Goal: Task Accomplishment & Management: Complete application form

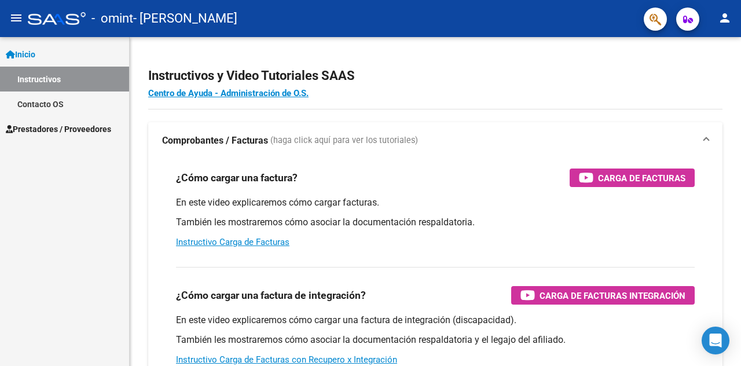
click at [47, 128] on span "Prestadores / Proveedores" at bounding box center [58, 129] width 105 height 13
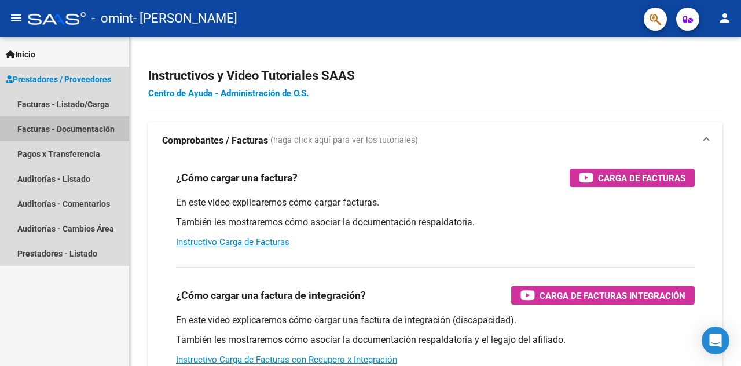
click at [50, 130] on link "Facturas - Documentación" at bounding box center [64, 128] width 129 height 25
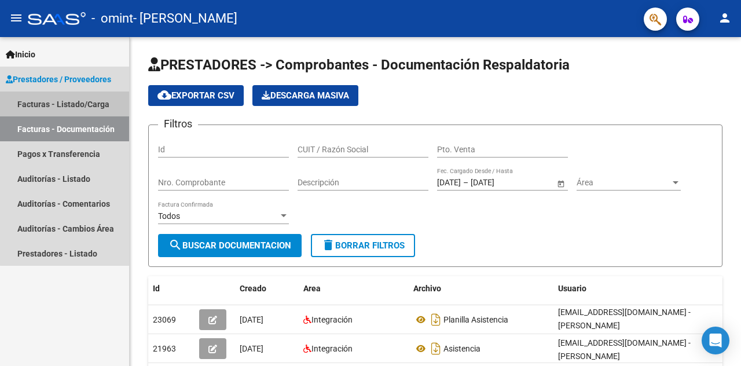
click at [79, 104] on link "Facturas - Listado/Carga" at bounding box center [64, 103] width 129 height 25
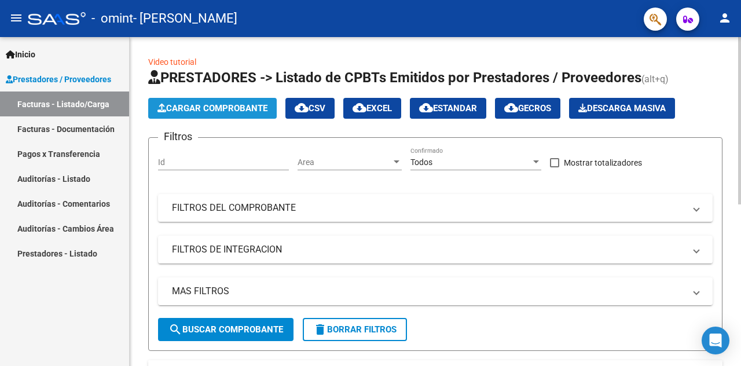
click at [202, 103] on span "Cargar Comprobante" at bounding box center [213, 108] width 110 height 10
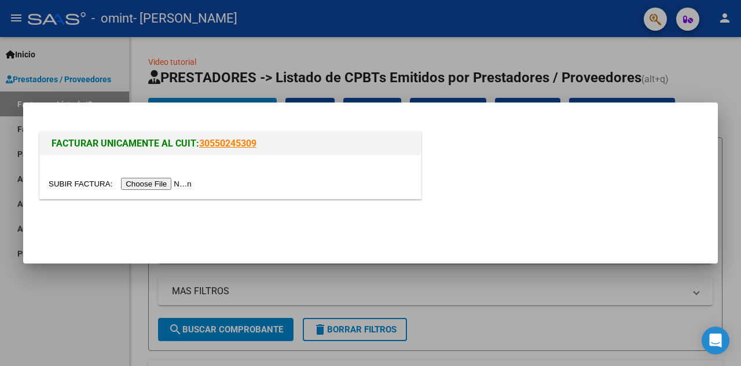
click at [174, 183] on input "file" at bounding box center [122, 184] width 147 height 12
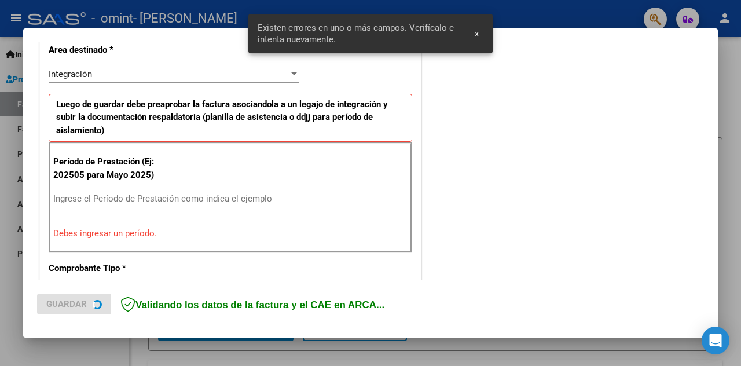
scroll to position [273, 0]
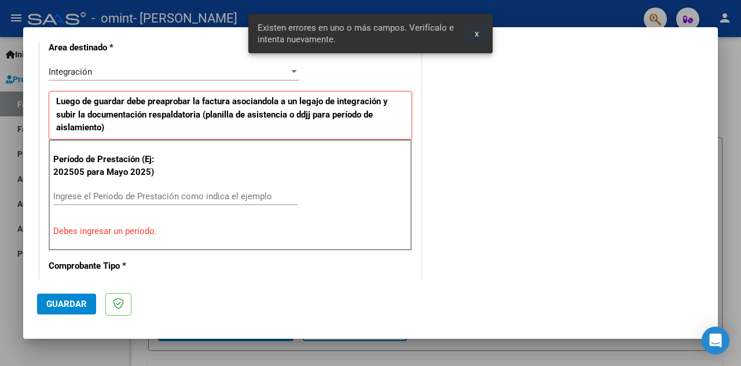
click at [477, 30] on span "x" at bounding box center [477, 33] width 4 height 10
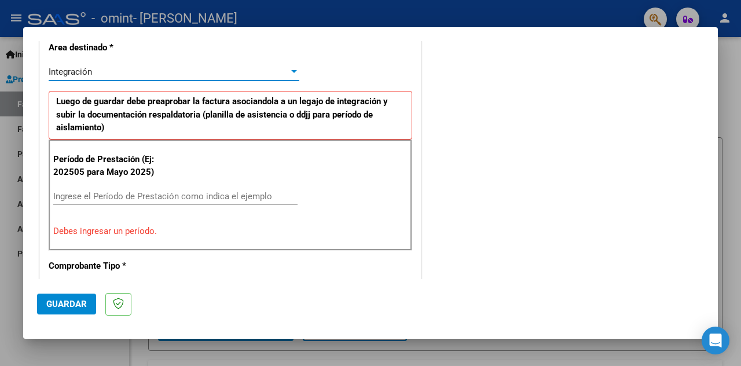
click at [291, 70] on div at bounding box center [294, 71] width 6 height 3
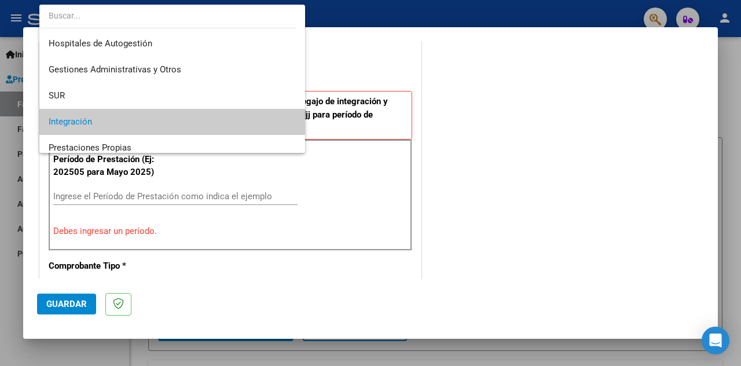
scroll to position [51, 0]
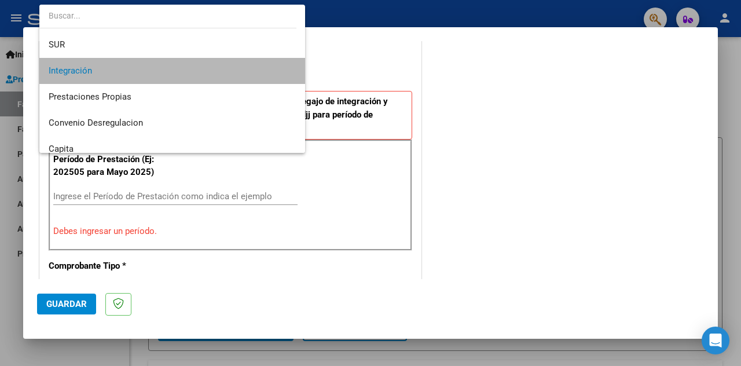
click at [271, 69] on span "Integración" at bounding box center [173, 71] width 248 height 26
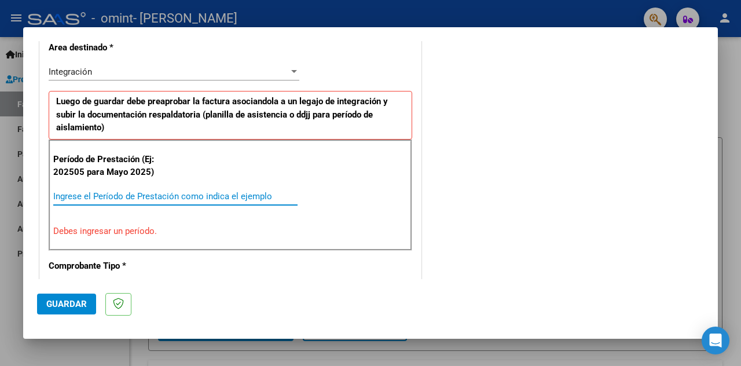
click at [161, 191] on input "Ingrese el Período de Prestación como indica el ejemplo" at bounding box center [175, 196] width 244 height 10
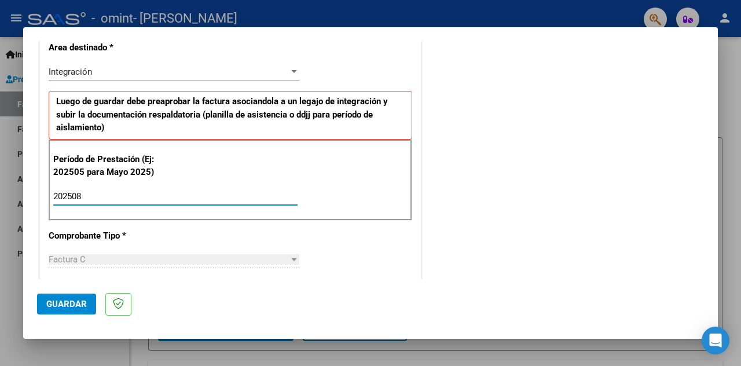
type input "202508"
click at [250, 258] on div "Factura C" at bounding box center [169, 259] width 240 height 10
click at [291, 258] on div at bounding box center [294, 259] width 6 height 3
click at [280, 282] on mat-dialog-actions "Guardar" at bounding box center [370, 302] width 667 height 46
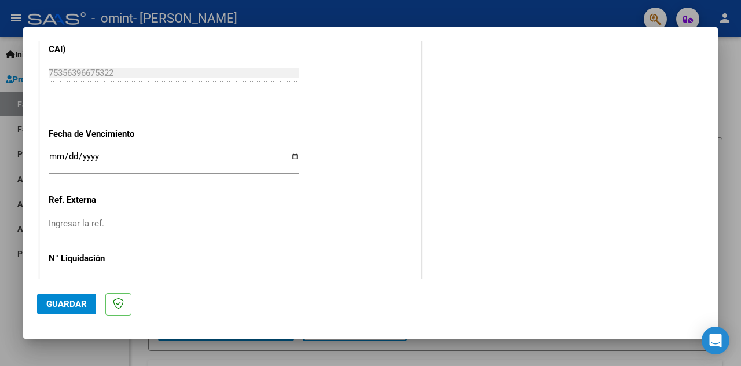
scroll to position [775, 0]
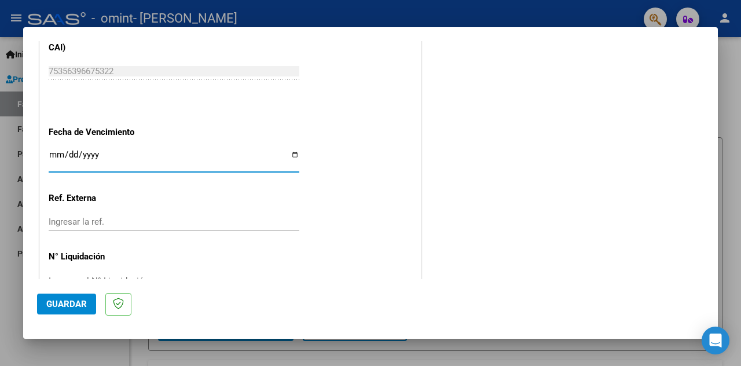
click at [120, 152] on input "Ingresar la fecha" at bounding box center [174, 159] width 251 height 19
click at [294, 151] on input "Ingresar la fecha" at bounding box center [174, 159] width 251 height 19
type input "[DATE]"
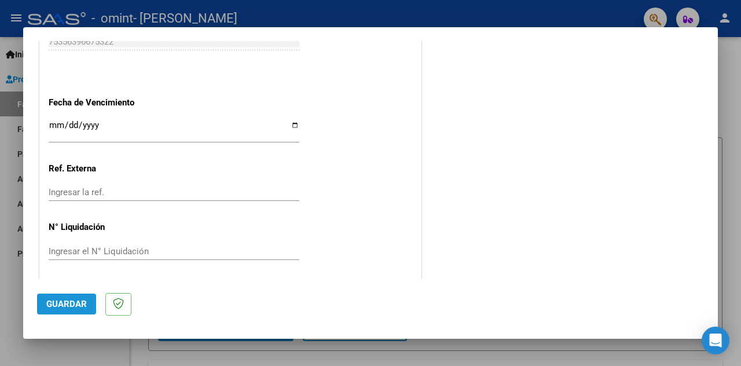
click at [78, 306] on span "Guardar" at bounding box center [66, 304] width 41 height 10
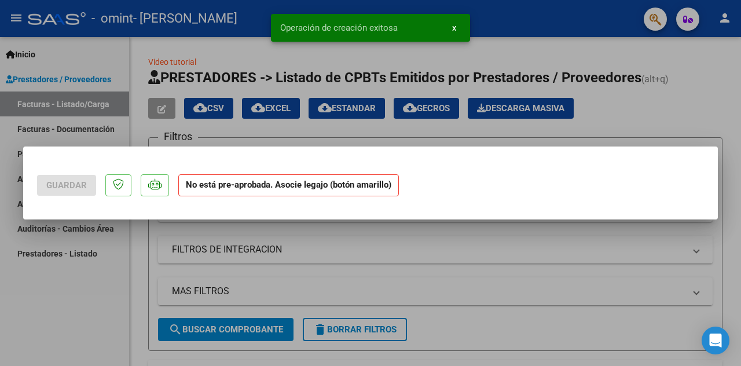
scroll to position [0, 0]
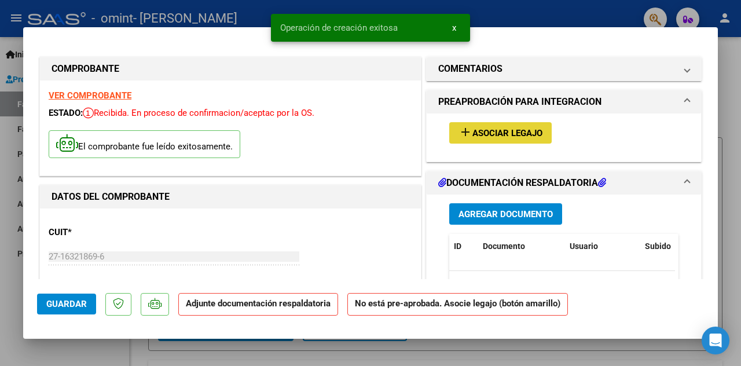
click at [473, 129] on span "Asociar Legajo" at bounding box center [508, 133] width 70 height 10
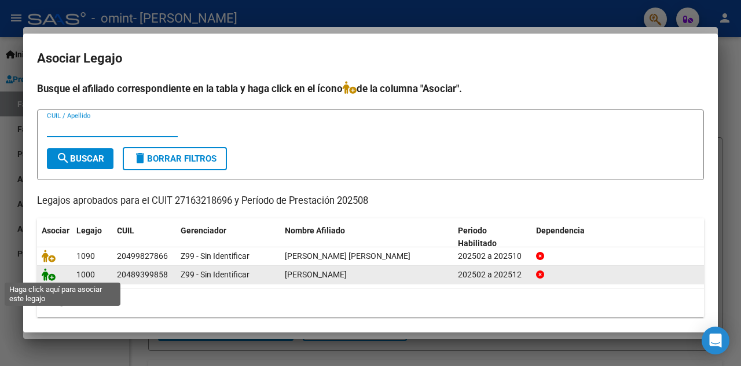
click at [49, 274] on icon at bounding box center [49, 274] width 14 height 13
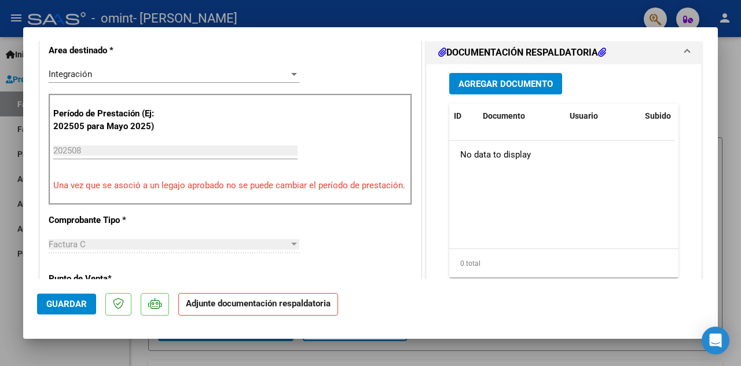
scroll to position [306, 0]
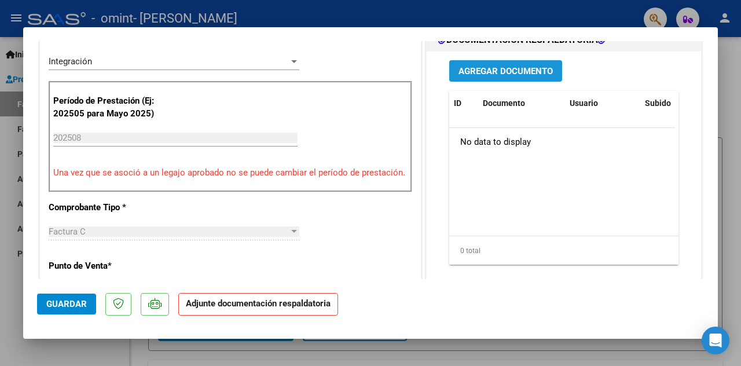
click at [491, 71] on span "Agregar Documento" at bounding box center [506, 71] width 94 height 10
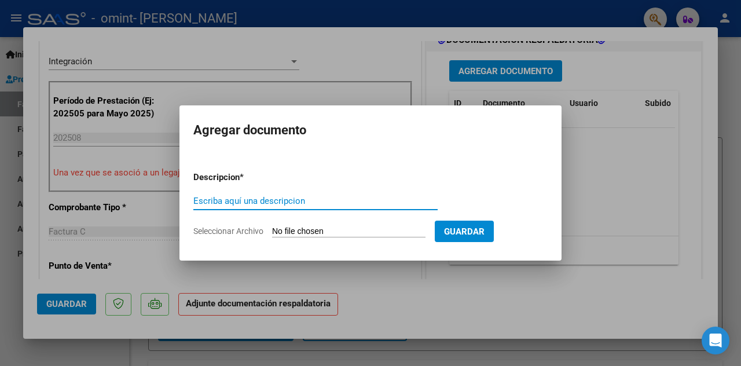
click at [239, 201] on input "Escriba aquí una descripcion" at bounding box center [315, 201] width 244 height 10
type input "ASISTENCIA AGOSTO"
click at [237, 229] on span "Seleccionar Archivo" at bounding box center [228, 230] width 70 height 9
click at [272, 229] on input "Seleccionar Archivo" at bounding box center [348, 231] width 153 height 11
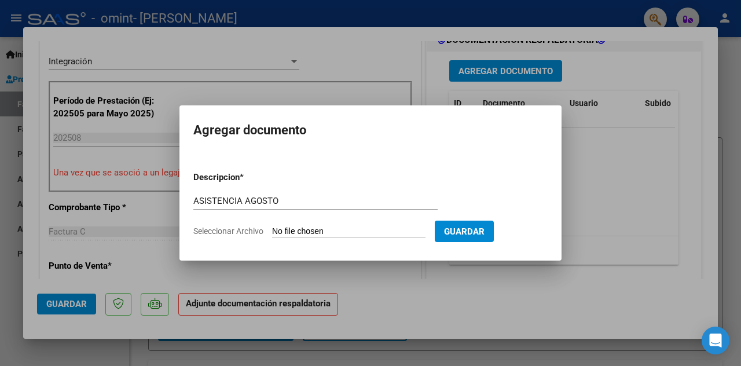
type input "C:\fakepath\ASIST AGOS 25.pdf"
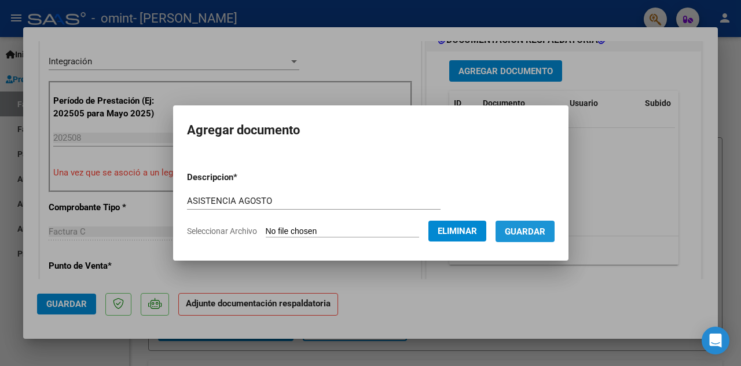
click at [533, 227] on span "Guardar" at bounding box center [525, 231] width 41 height 10
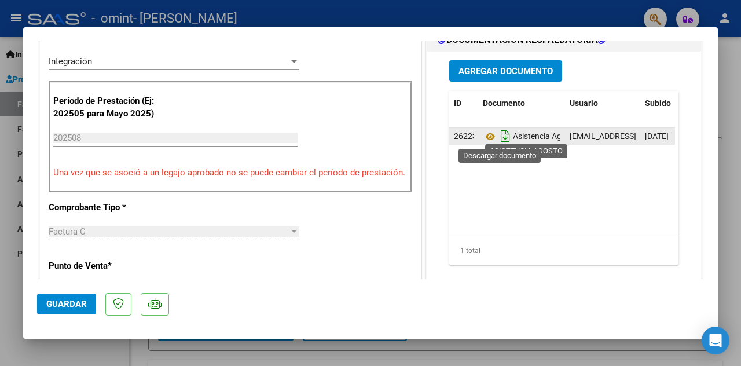
click at [501, 136] on icon "Descargar documento" at bounding box center [505, 136] width 15 height 19
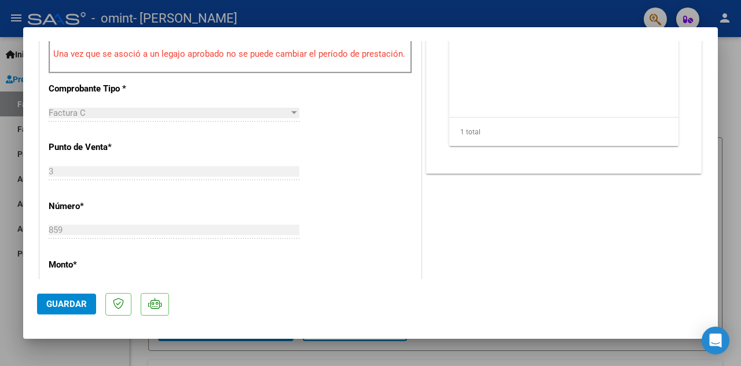
scroll to position [809, 0]
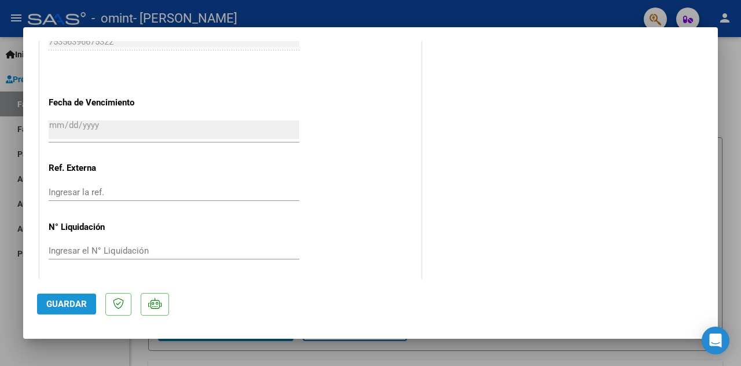
click at [58, 304] on span "Guardar" at bounding box center [66, 304] width 41 height 10
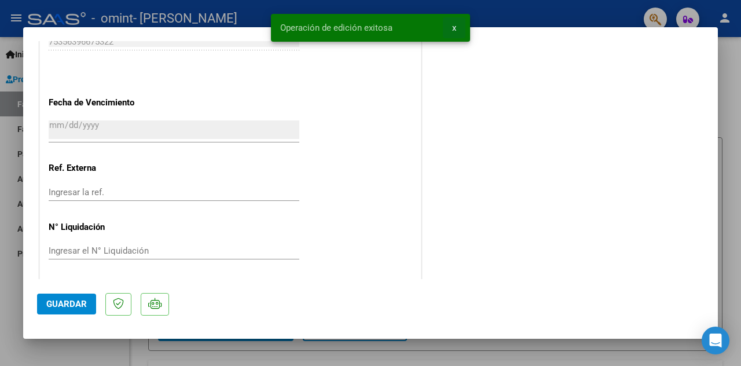
click at [456, 25] on button "x" at bounding box center [454, 27] width 23 height 21
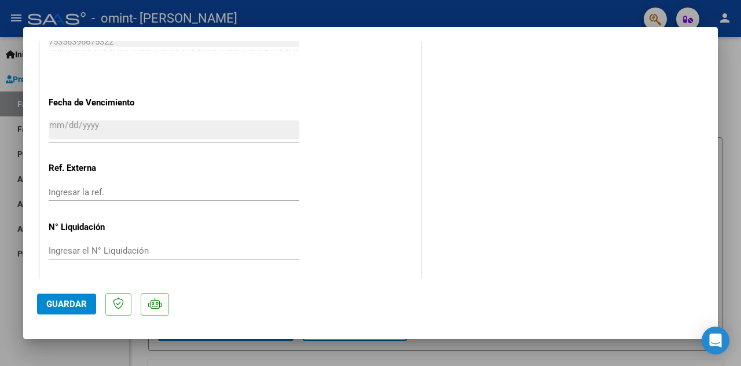
click at [725, 20] on div at bounding box center [370, 183] width 741 height 366
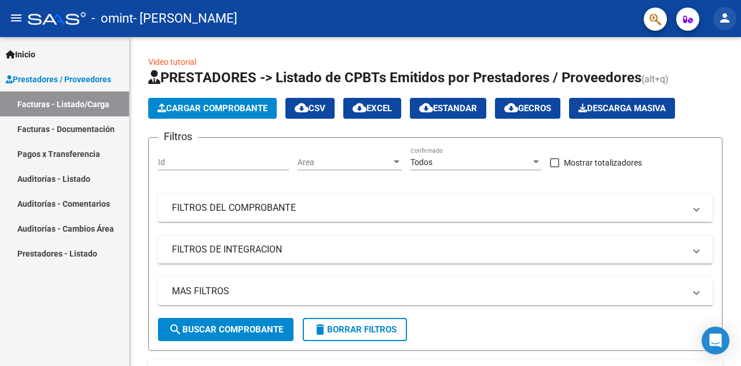
click at [725, 20] on mat-icon "person" at bounding box center [725, 18] width 14 height 14
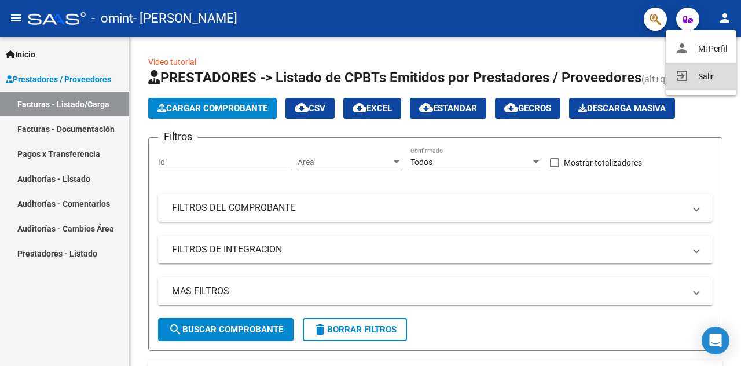
click at [715, 77] on button "exit_to_app Salir" at bounding box center [701, 77] width 71 height 28
